Goal: Information Seeking & Learning: Learn about a topic

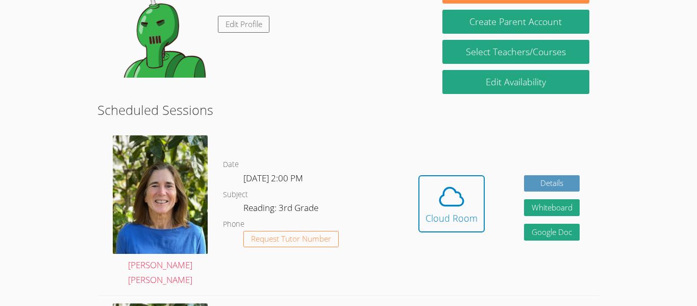
scroll to position [199, 0]
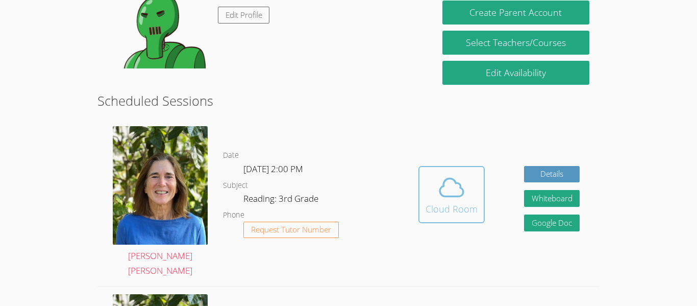
click at [440, 183] on icon at bounding box center [451, 188] width 23 height 18
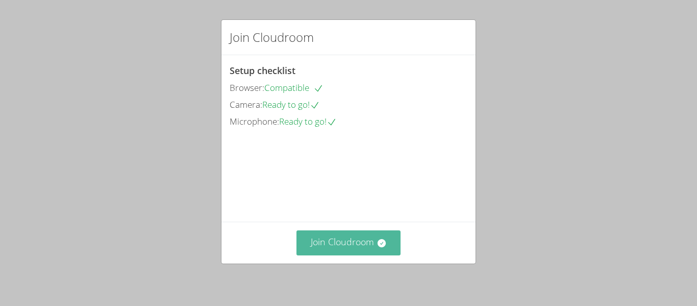
click at [356, 238] on button "Join Cloudroom" at bounding box center [349, 242] width 105 height 25
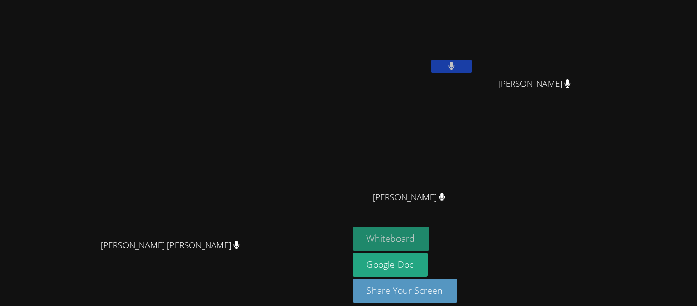
click at [419, 237] on button "Whiteboard" at bounding box center [391, 239] width 77 height 24
click at [472, 63] on button at bounding box center [451, 66] width 41 height 13
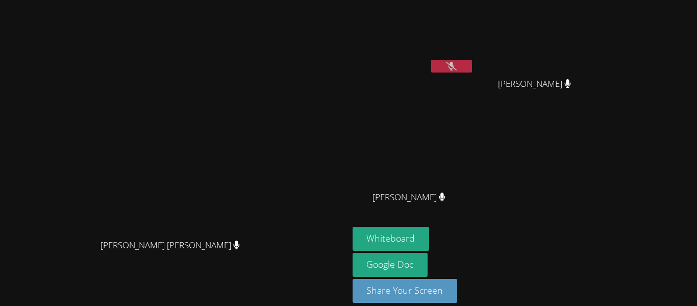
click at [472, 63] on button at bounding box center [451, 66] width 41 height 13
click at [575, 54] on video at bounding box center [538, 38] width 121 height 68
click at [472, 61] on button at bounding box center [451, 66] width 41 height 13
click at [457, 67] on icon at bounding box center [451, 66] width 11 height 9
click at [472, 72] on button at bounding box center [451, 66] width 41 height 13
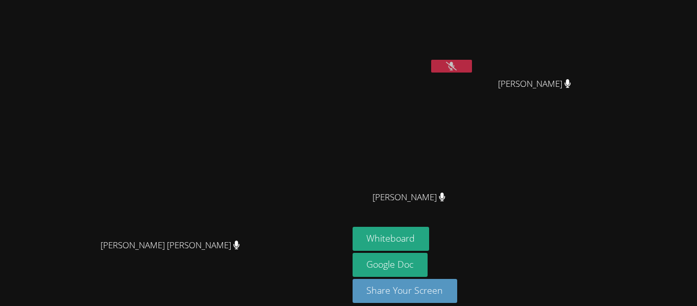
click at [472, 61] on button at bounding box center [451, 66] width 41 height 13
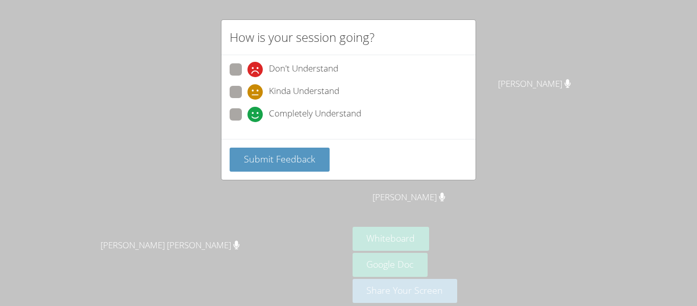
click at [248, 122] on span at bounding box center [248, 122] width 0 height 0
click at [248, 113] on input "Completely Understand" at bounding box center [252, 112] width 9 height 9
radio input "true"
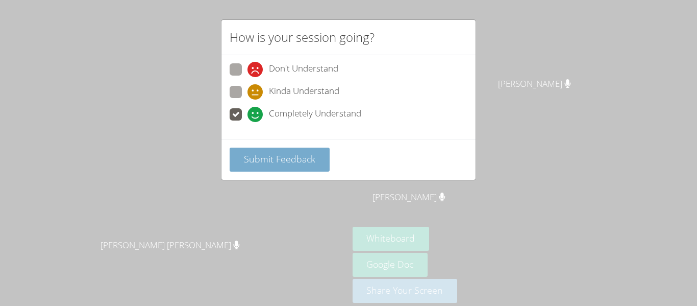
click at [275, 155] on span "Submit Feedback" at bounding box center [279, 159] width 71 height 12
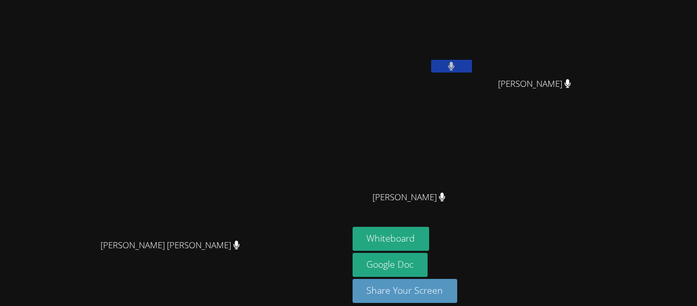
click at [472, 67] on button at bounding box center [451, 66] width 41 height 13
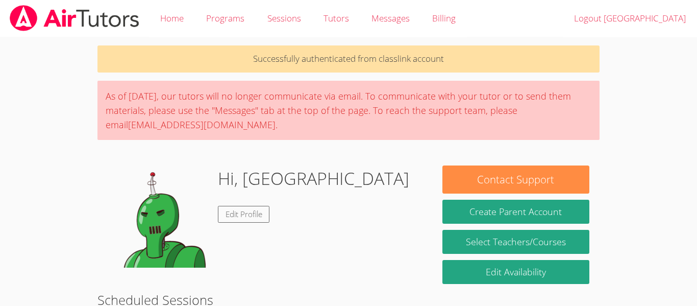
scroll to position [199, 0]
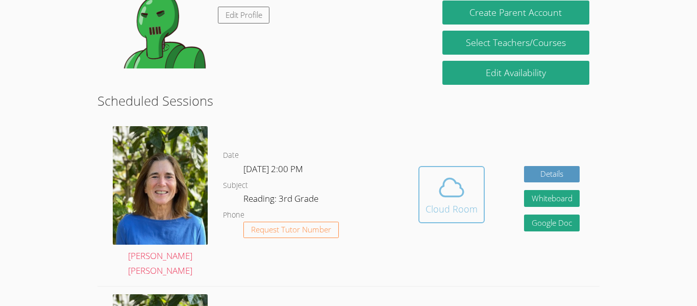
click at [445, 189] on icon at bounding box center [451, 188] width 23 height 18
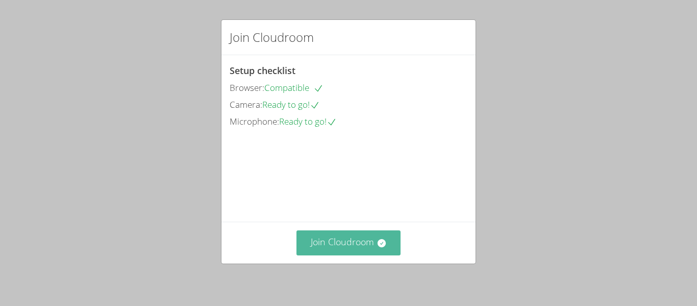
click at [383, 254] on button "Join Cloudroom" at bounding box center [349, 242] width 105 height 25
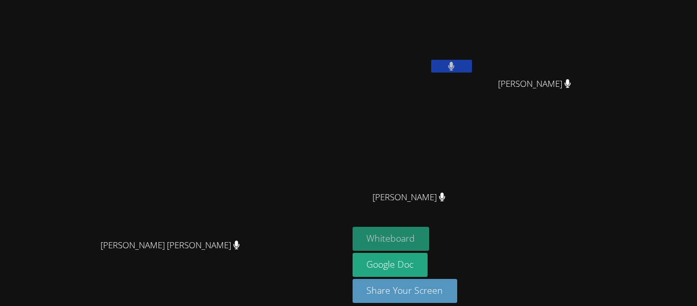
click at [430, 237] on button "Whiteboard" at bounding box center [391, 239] width 77 height 24
